Goal: Information Seeking & Learning: Learn about a topic

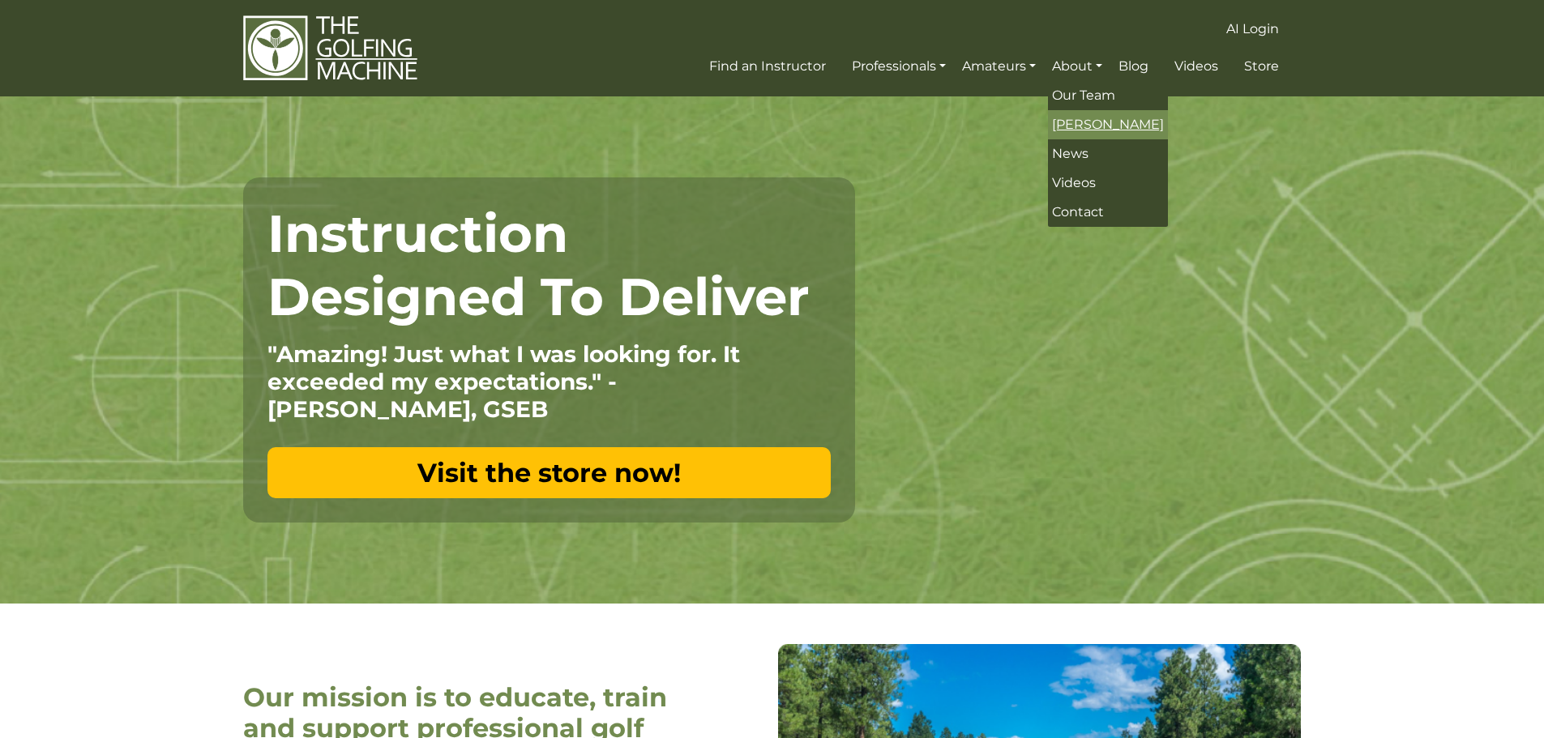
click at [1107, 123] on span "[PERSON_NAME]" at bounding box center [1108, 124] width 112 height 15
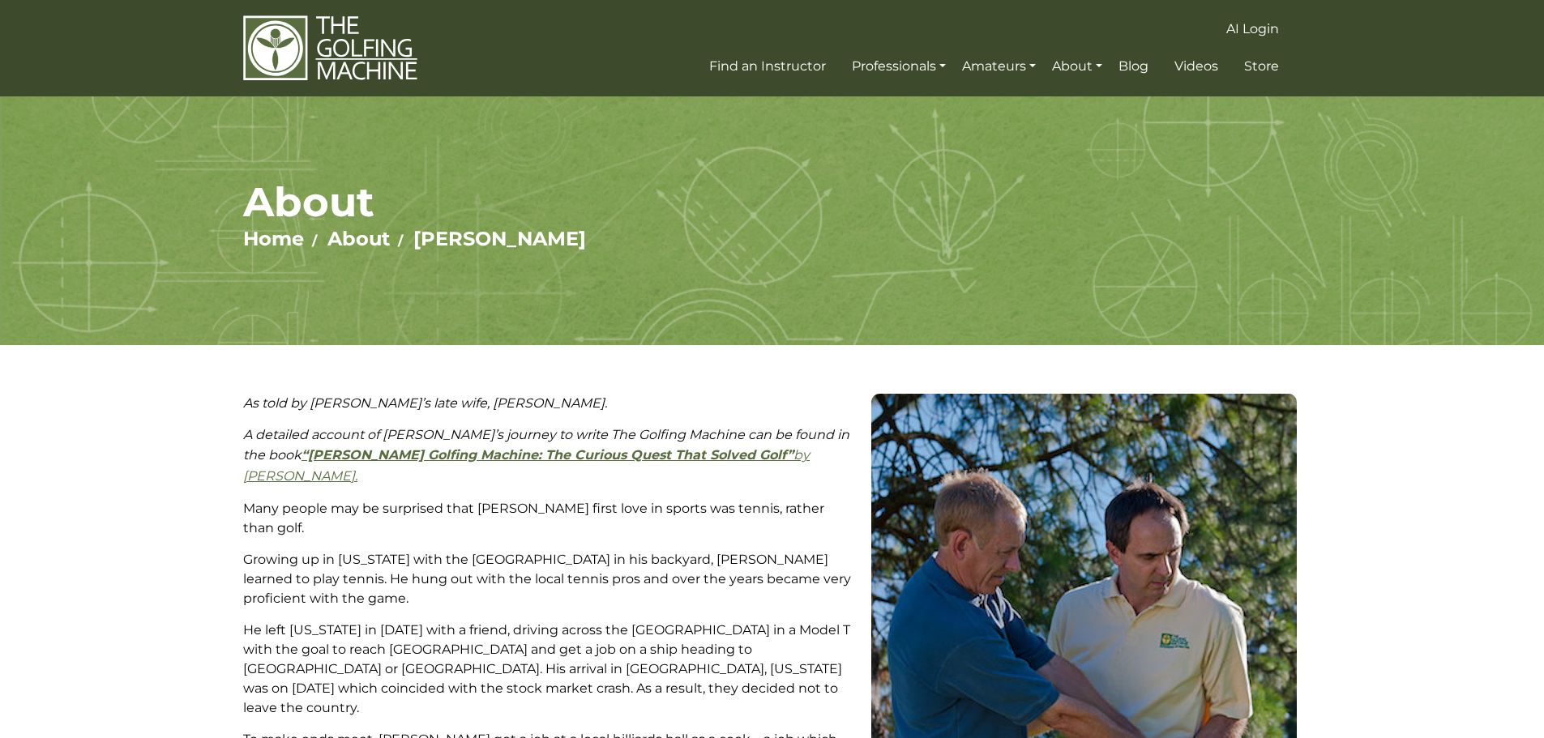
drag, startPoint x: 294, startPoint y: 293, endPoint x: 300, endPoint y: 275, distance: 18.7
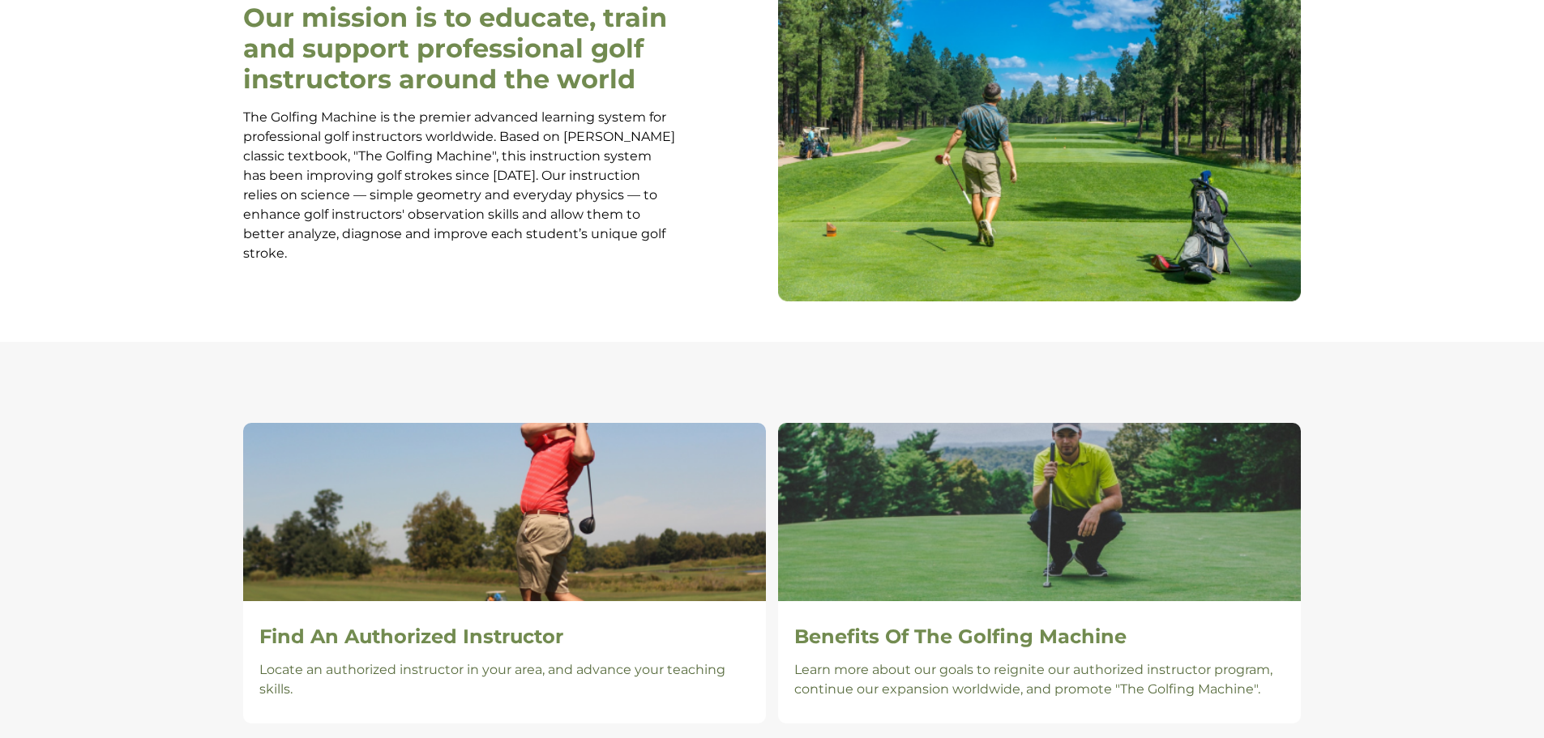
scroll to position [675, 0]
